Goal: Task Accomplishment & Management: Use online tool/utility

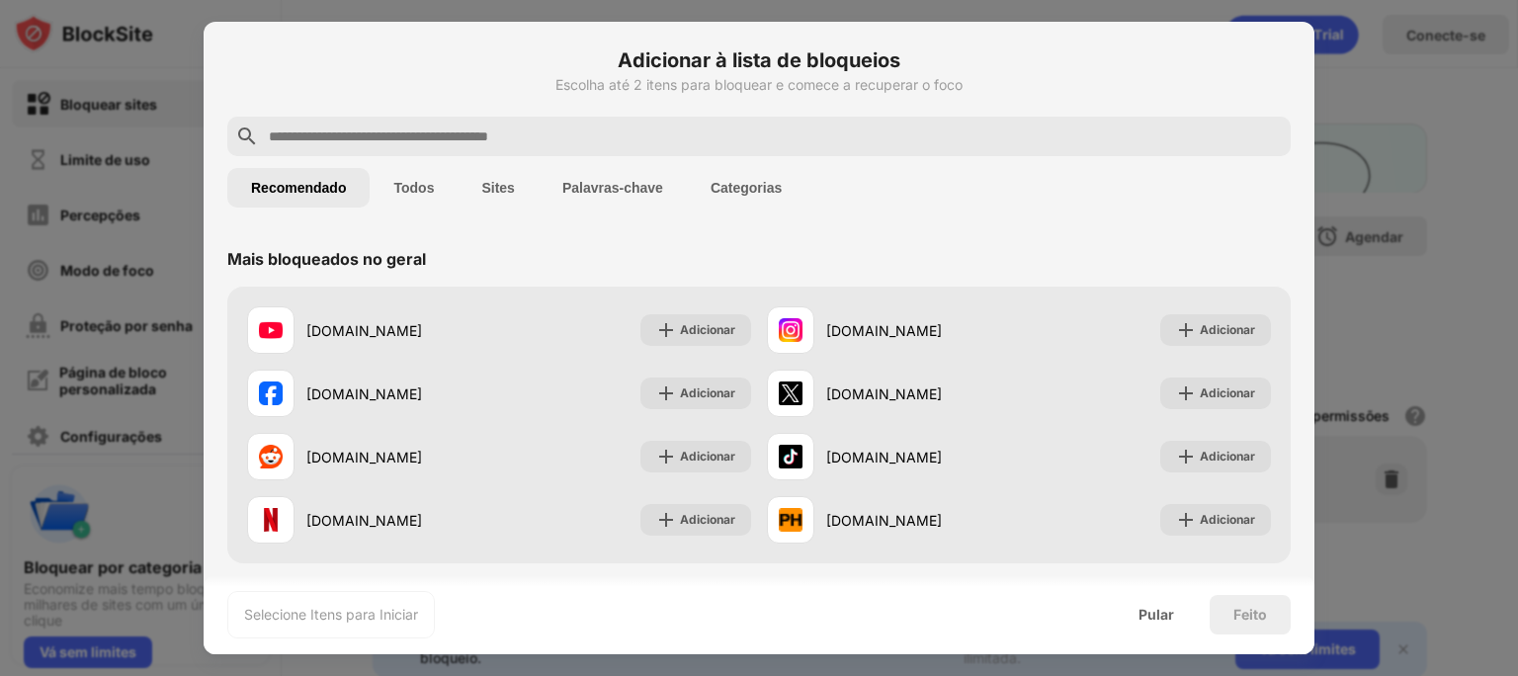
click at [427, 198] on button "Todos" at bounding box center [414, 188] width 88 height 40
